Goal: Transaction & Acquisition: Purchase product/service

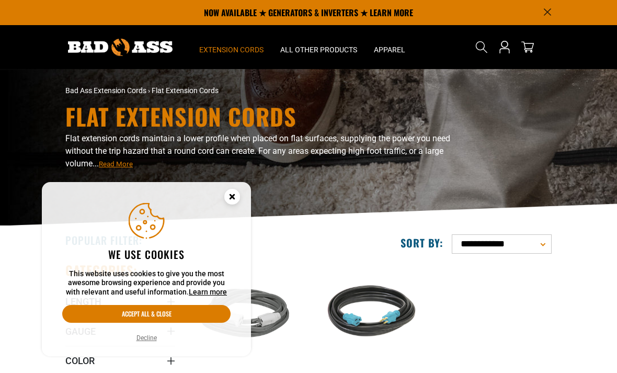
click at [237, 198] on circle "Cookie Consent" at bounding box center [232, 197] width 16 height 16
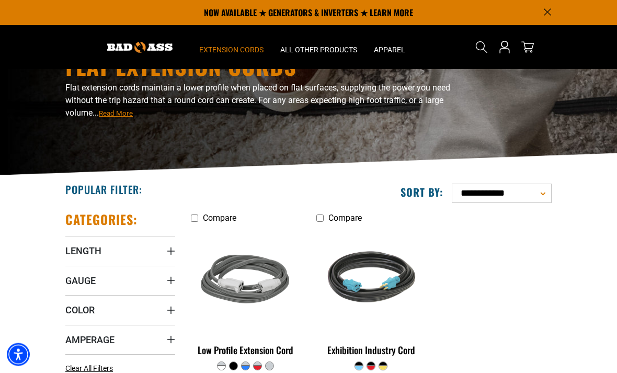
scroll to position [50, 0]
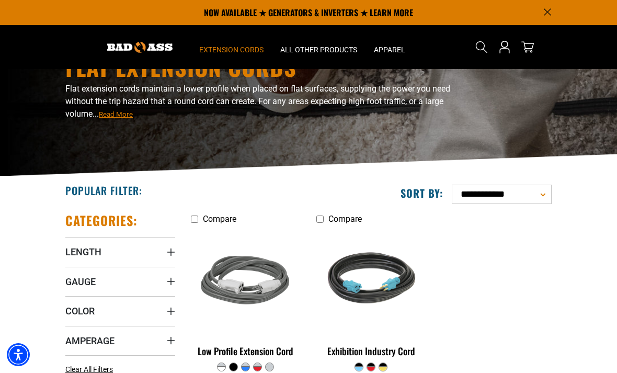
click at [75, 256] on span "Length" at bounding box center [83, 252] width 36 height 12
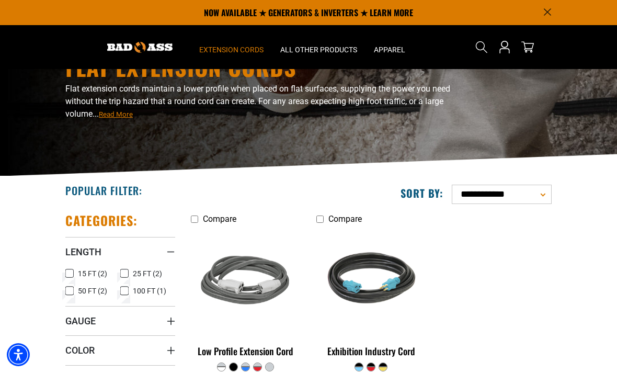
click at [69, 277] on rect at bounding box center [69, 273] width 8 height 8
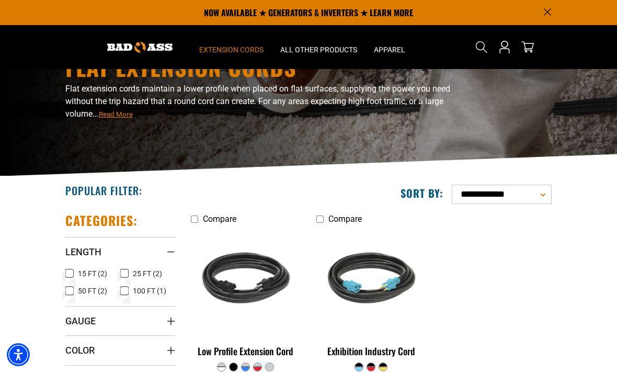
click at [83, 326] on span "Gauge" at bounding box center [80, 321] width 30 height 12
click at [70, 346] on rect at bounding box center [69, 342] width 8 height 8
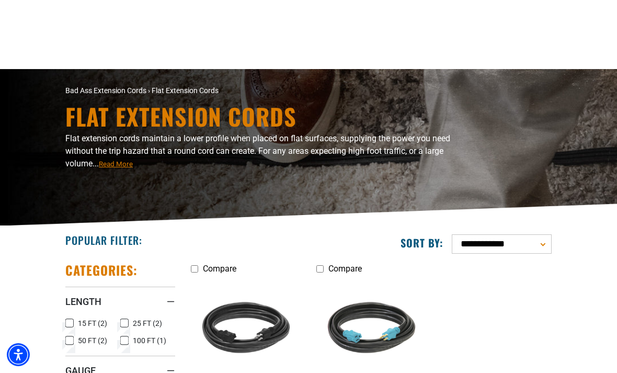
scroll to position [83, 0]
